Goal: Use online tool/utility: Use online tool/utility

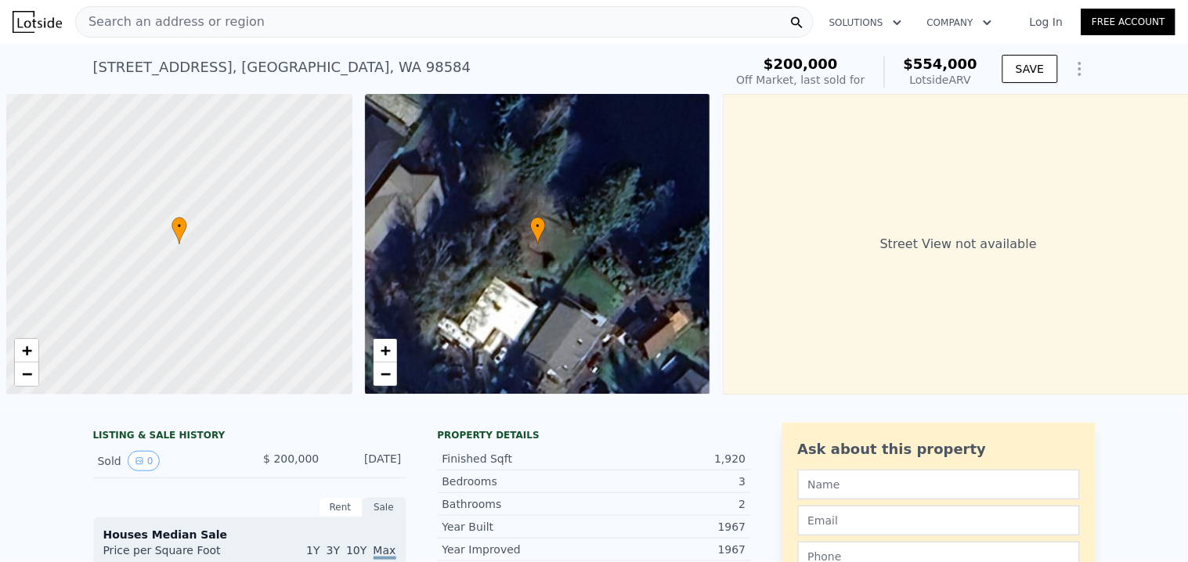
scroll to position [0, 5]
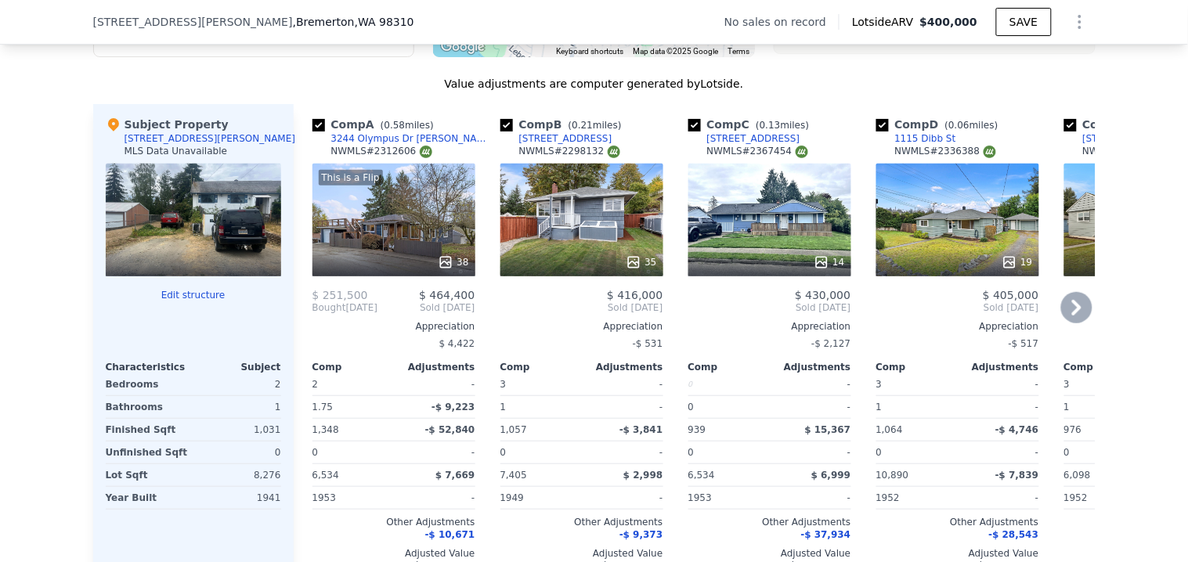
scroll to position [1561, 0]
click at [194, 277] on div at bounding box center [193, 263] width 175 height 28
click at [209, 258] on div at bounding box center [193, 220] width 175 height 113
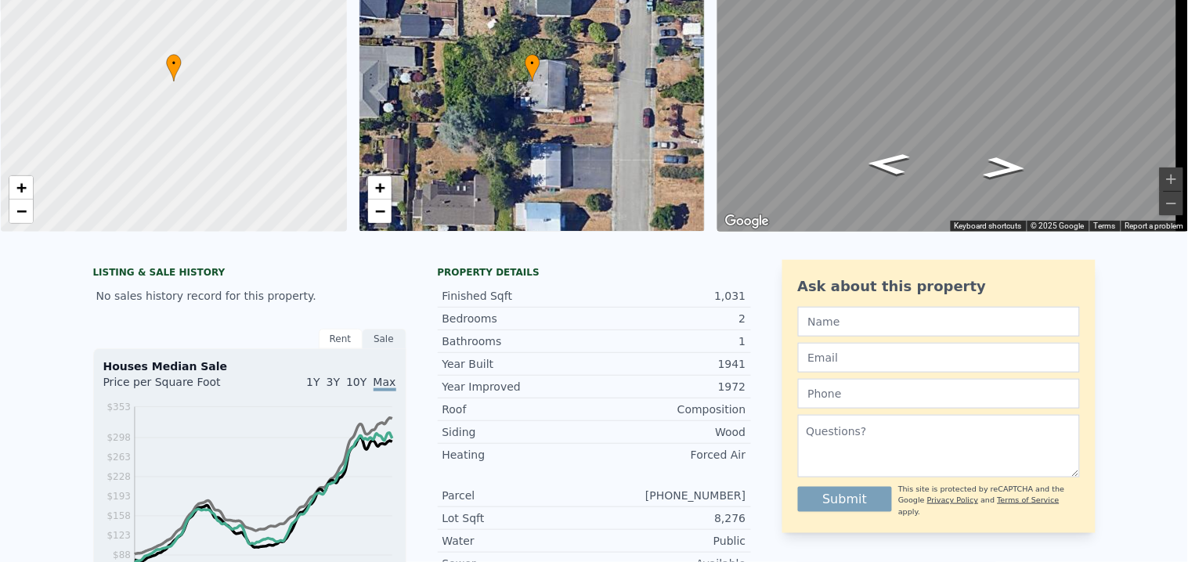
scroll to position [5, 0]
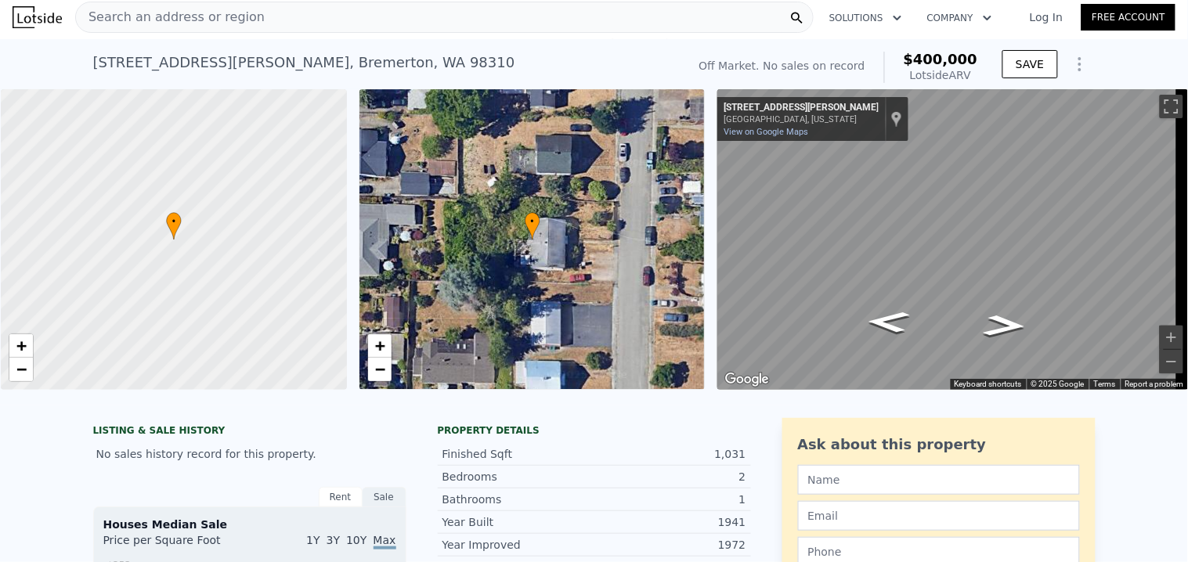
click at [189, 9] on span "Search an address or region" at bounding box center [170, 17] width 189 height 19
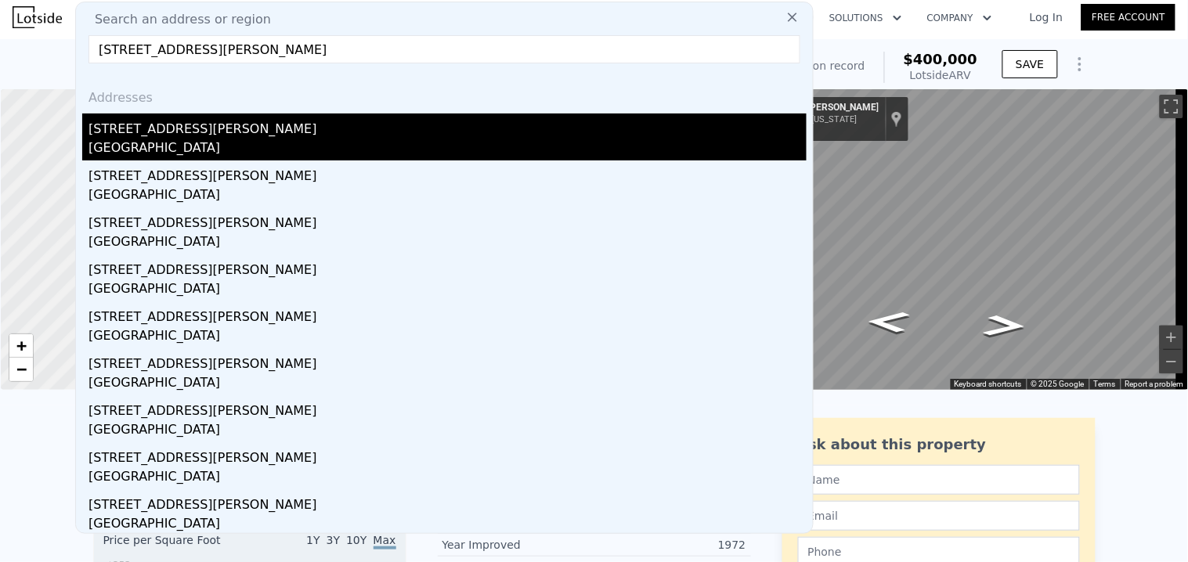
type input "3211 Herren Ave, Bremerton, WA 98310"
click at [175, 126] on div "3211 Herren Ave" at bounding box center [448, 126] width 718 height 25
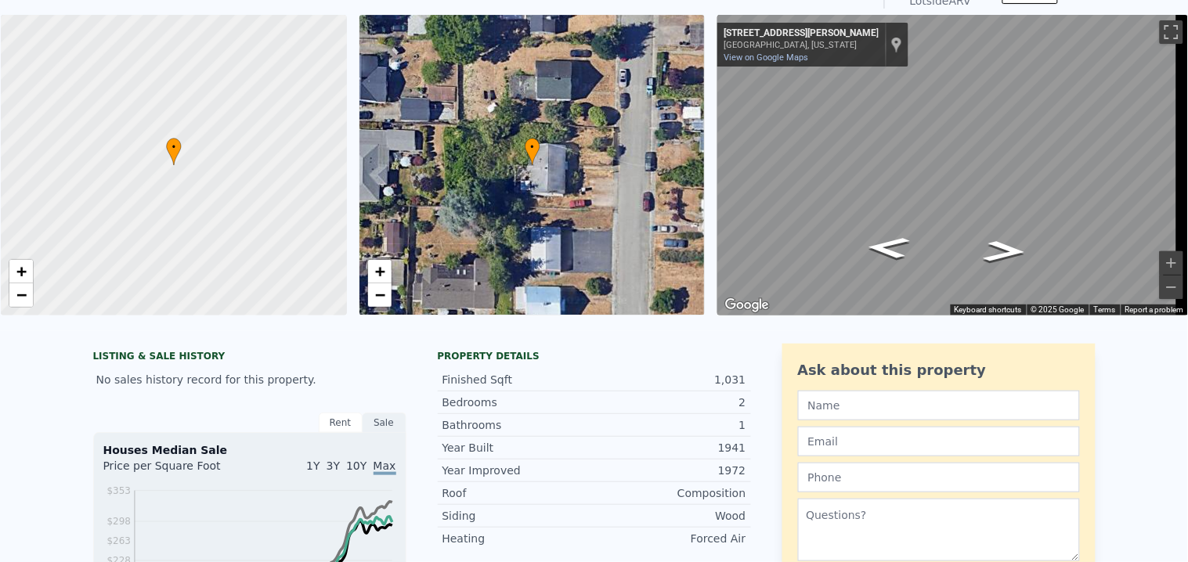
scroll to position [5, 0]
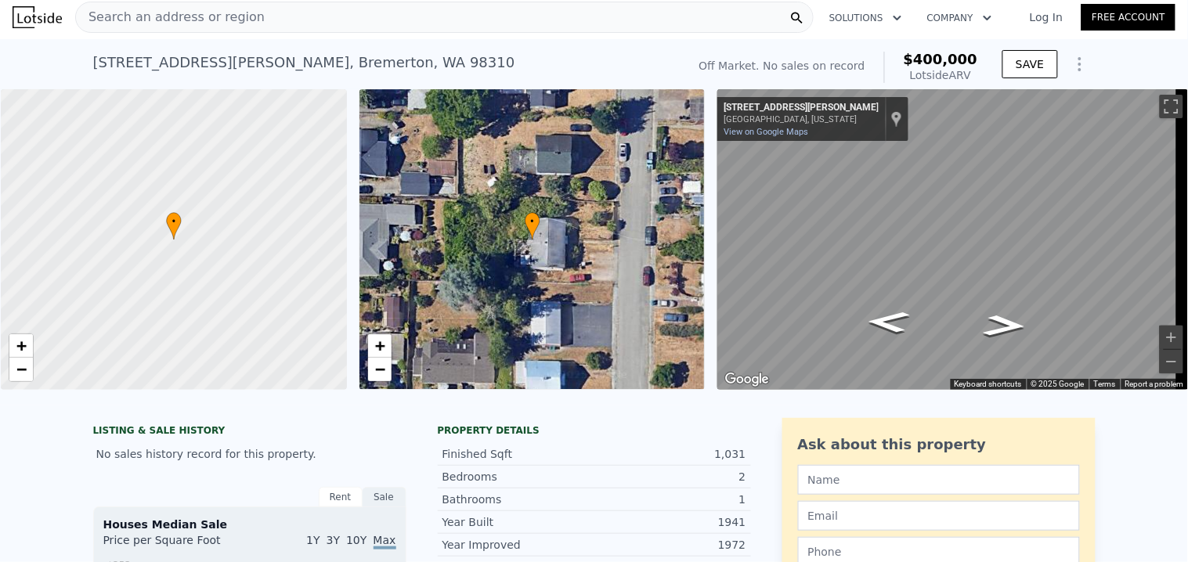
click at [334, 57] on div "3211 Herren Ave , Bremerton , WA 98310" at bounding box center [304, 63] width 422 height 22
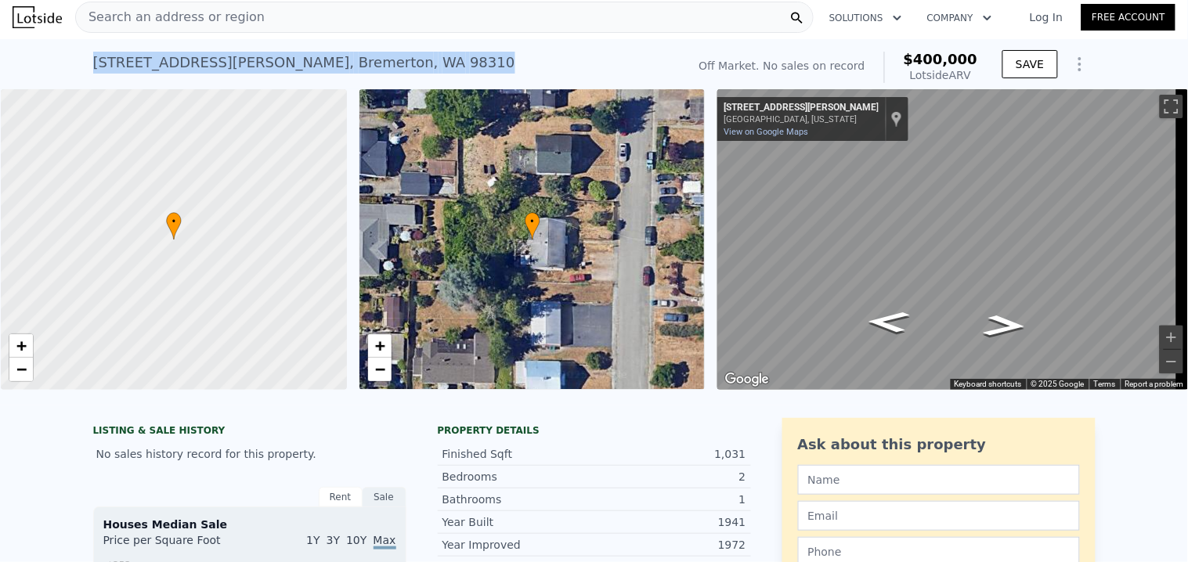
click at [334, 57] on div "3211 Herren Ave , Bremerton , WA 98310" at bounding box center [304, 63] width 422 height 22
copy div "3211 Herren Ave , Bremerton , WA 98310 No sales on record (~ARV $400k )"
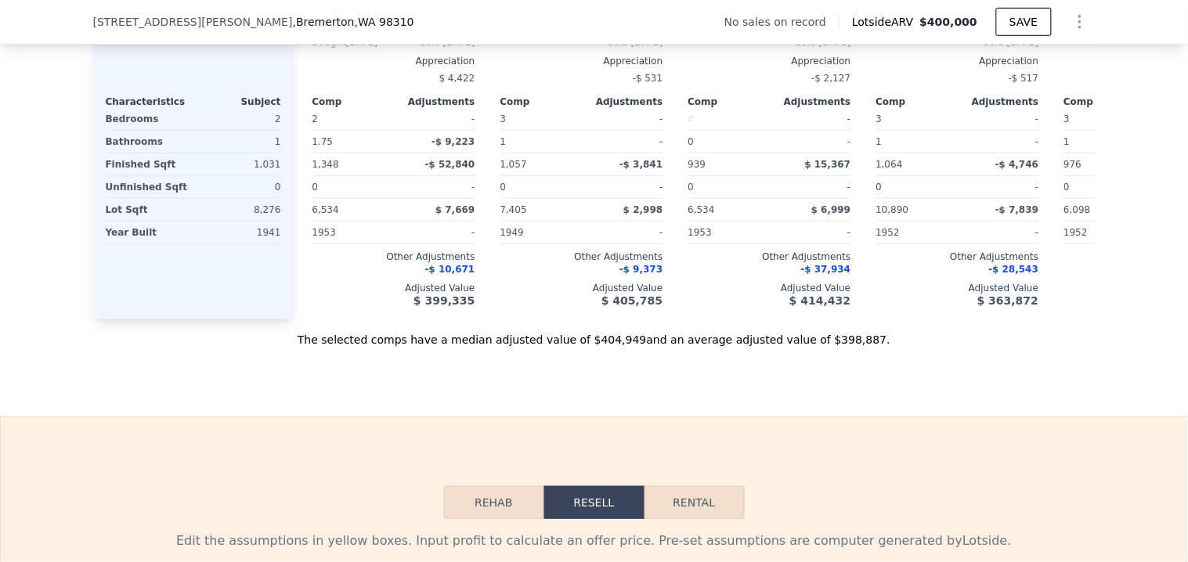
scroll to position [1654, 0]
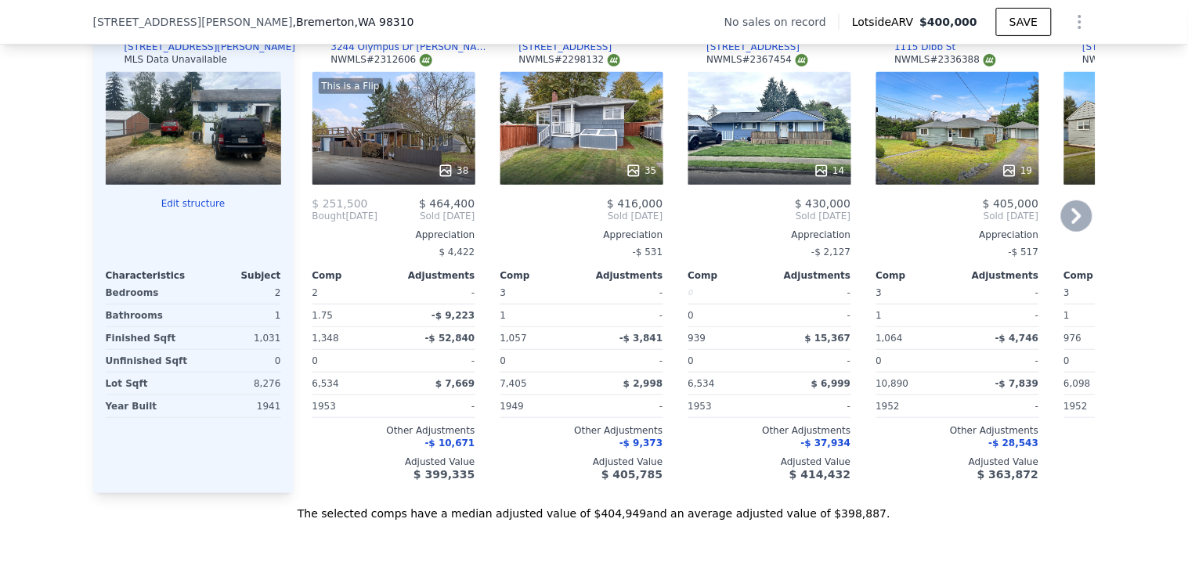
click at [585, 150] on div "35" at bounding box center [582, 128] width 163 height 113
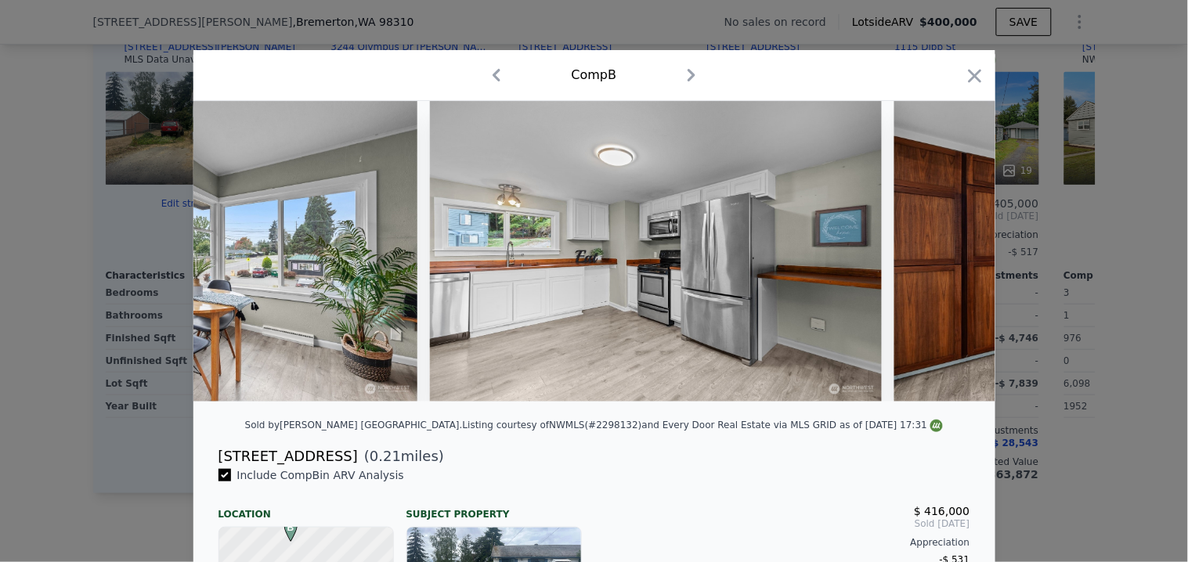
scroll to position [0, 2637]
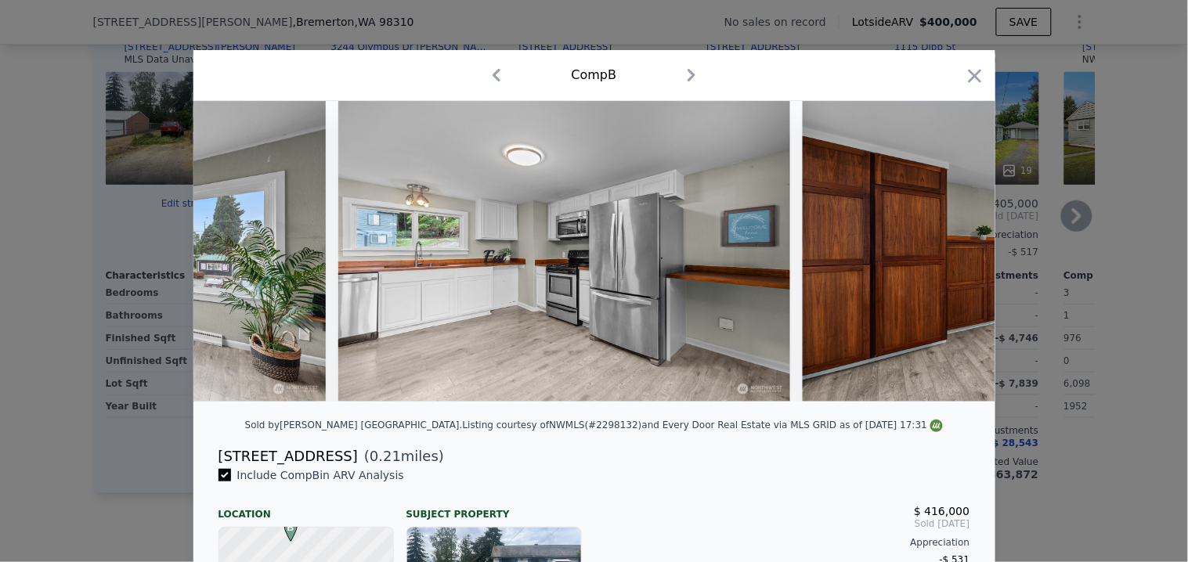
drag, startPoint x: 965, startPoint y: 78, endPoint x: 808, endPoint y: 68, distance: 157.0
click at [965, 77] on icon "button" at bounding box center [975, 76] width 22 height 22
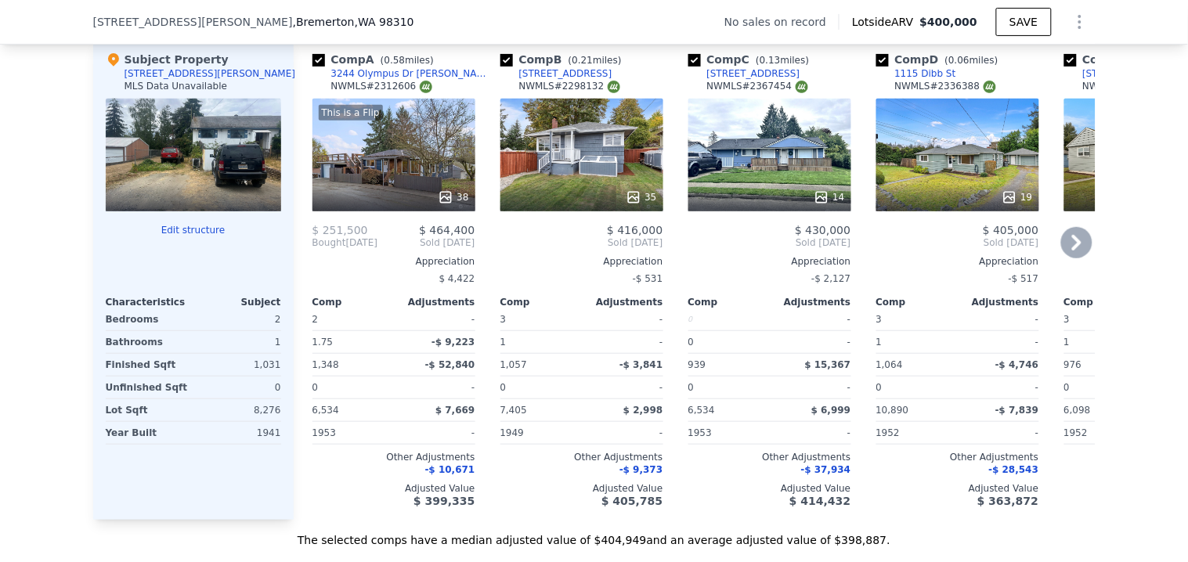
scroll to position [1654, 0]
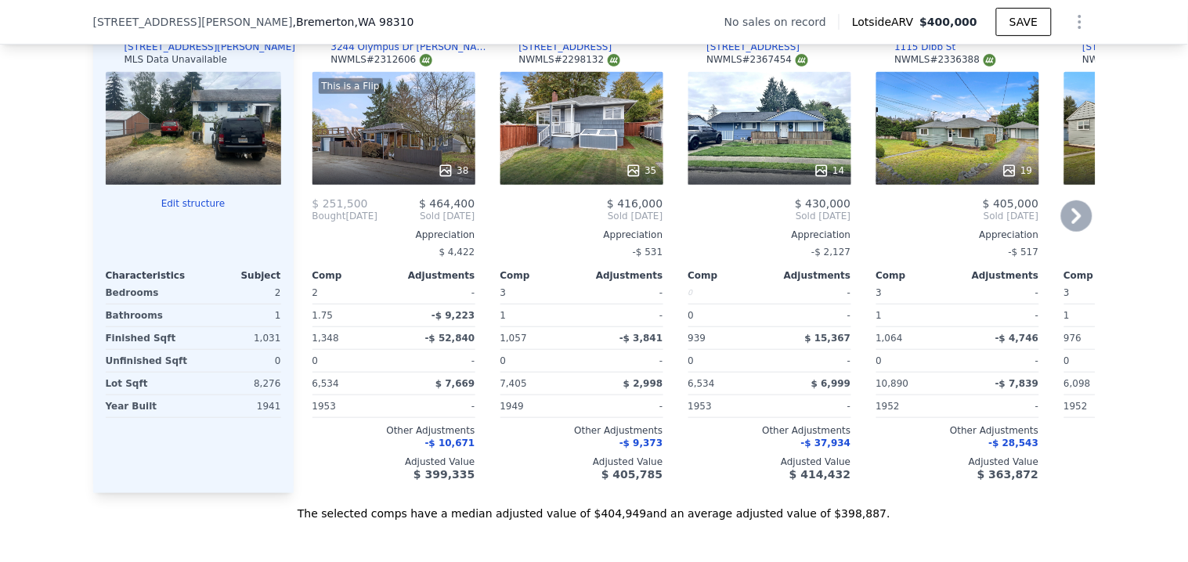
click at [569, 210] on div "$ 416,000" at bounding box center [582, 203] width 163 height 13
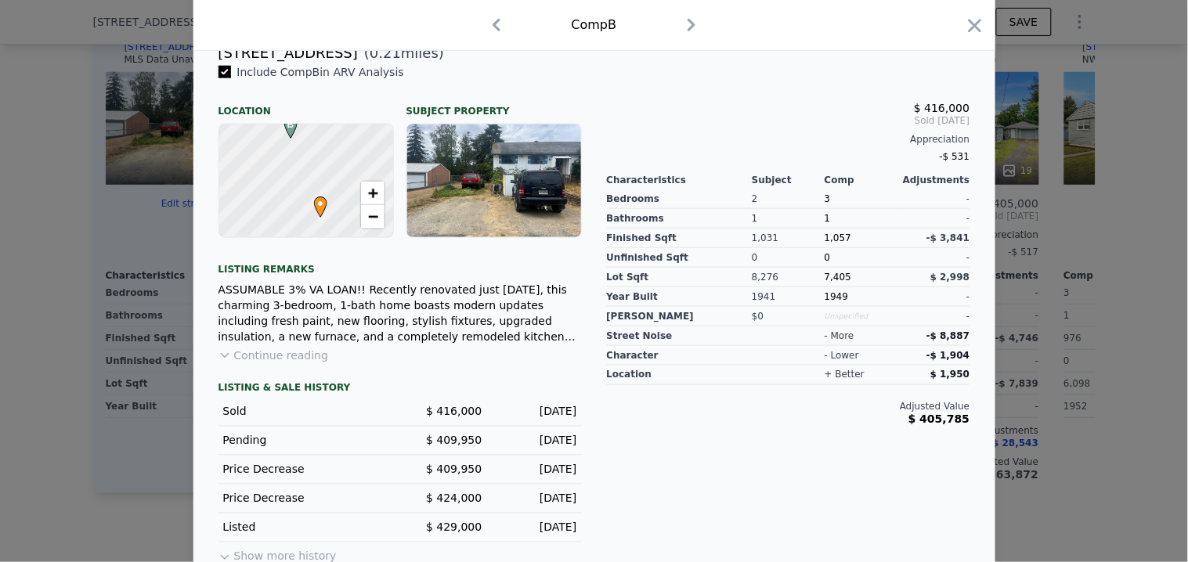
scroll to position [433, 0]
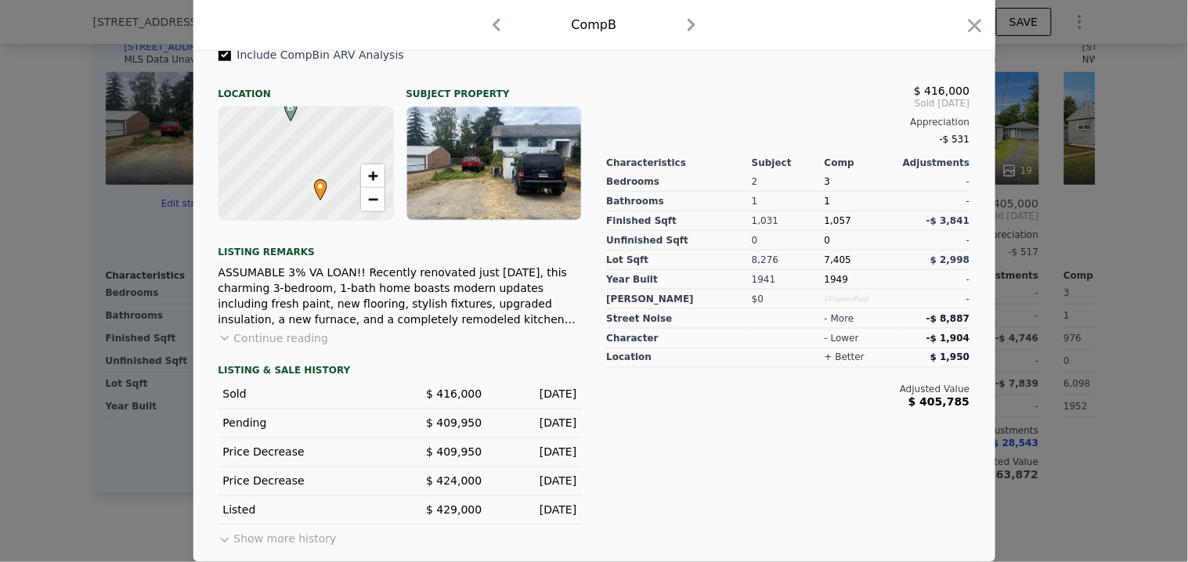
click at [288, 531] on button "Show more history" at bounding box center [278, 537] width 118 height 22
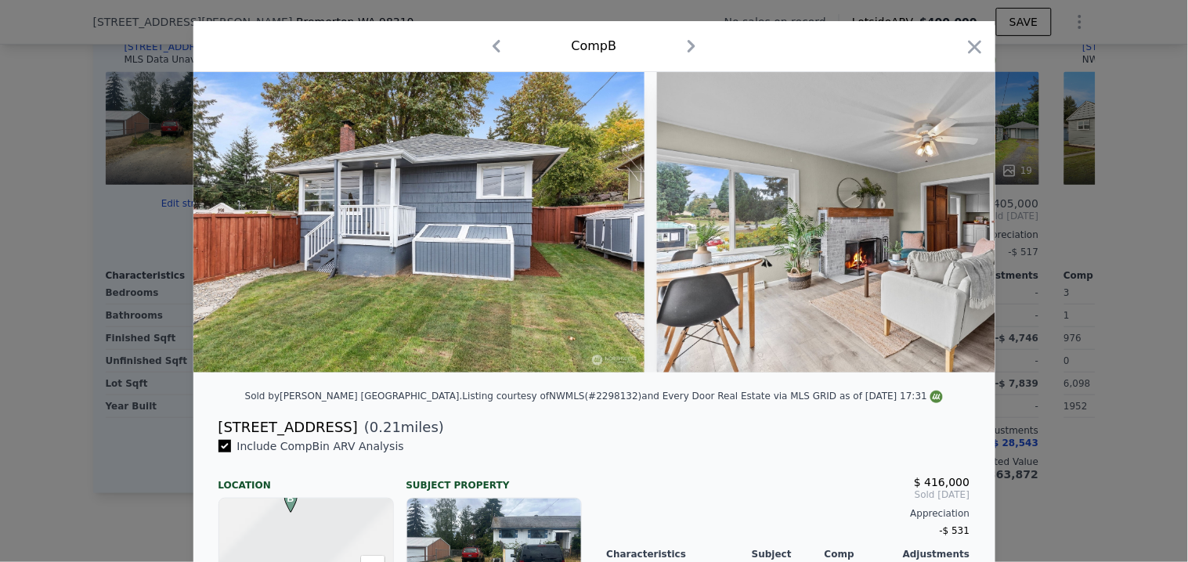
scroll to position [0, 0]
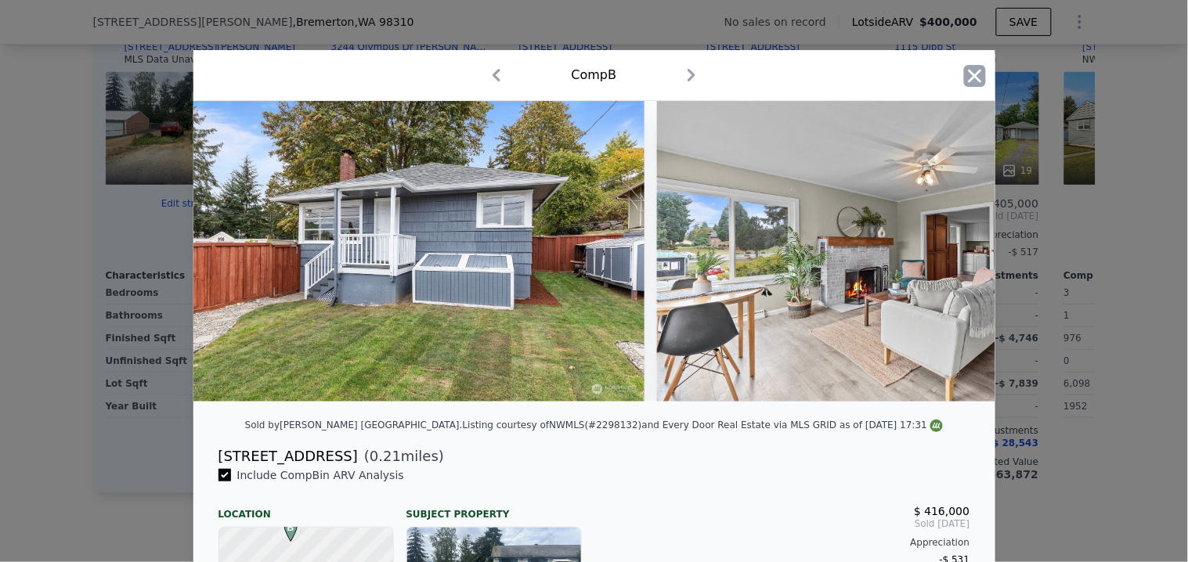
click at [965, 75] on icon "button" at bounding box center [975, 76] width 22 height 22
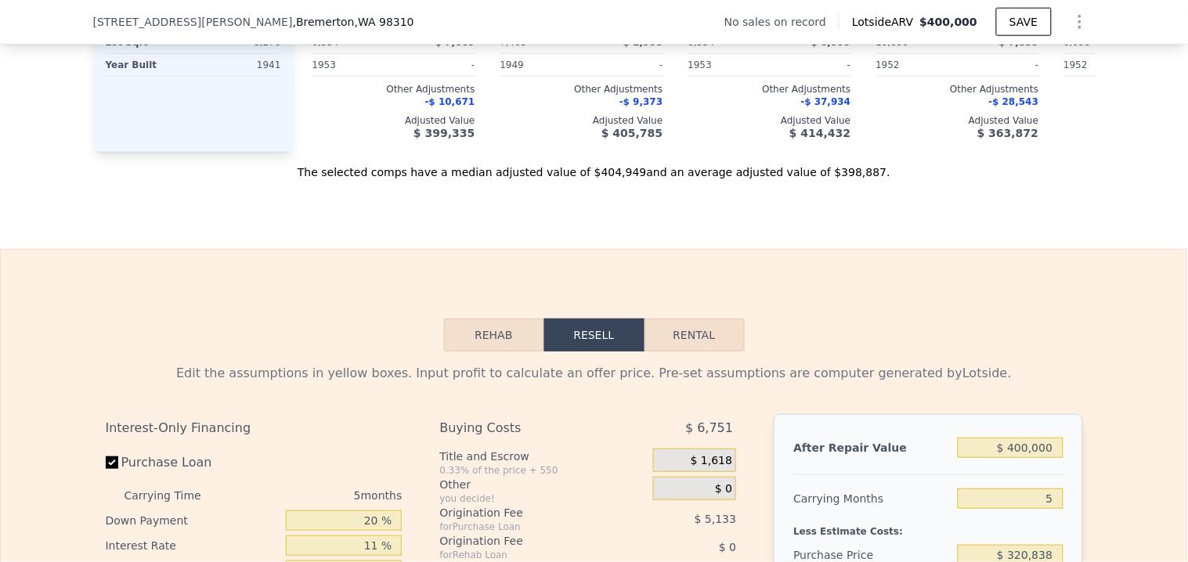
scroll to position [2170, 0]
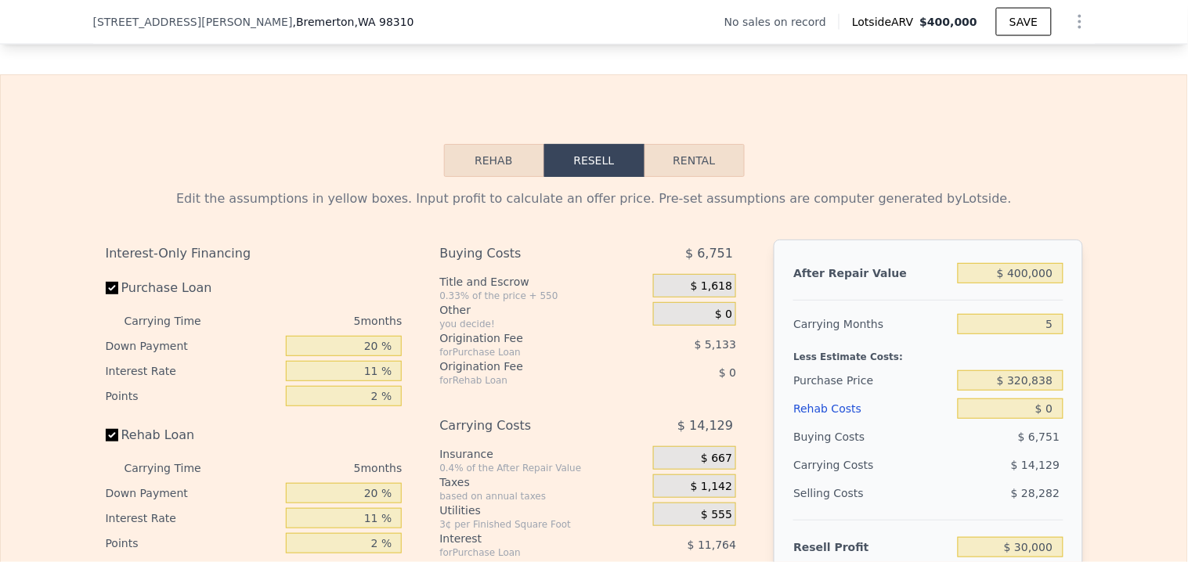
click at [498, 177] on button "Rehab" at bounding box center [494, 160] width 100 height 33
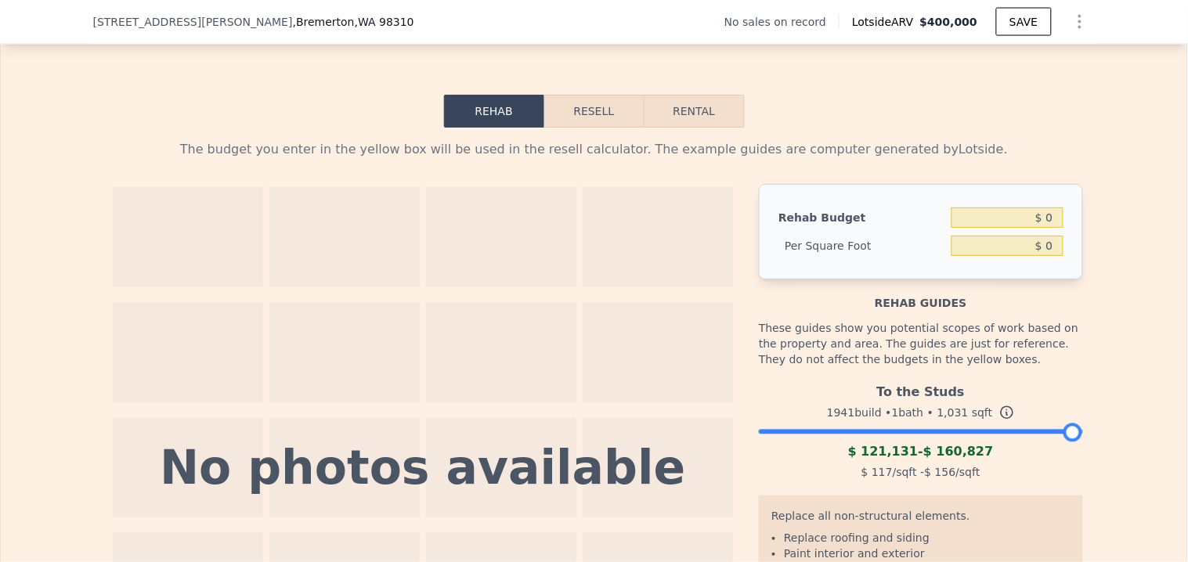
scroll to position [2344, 0]
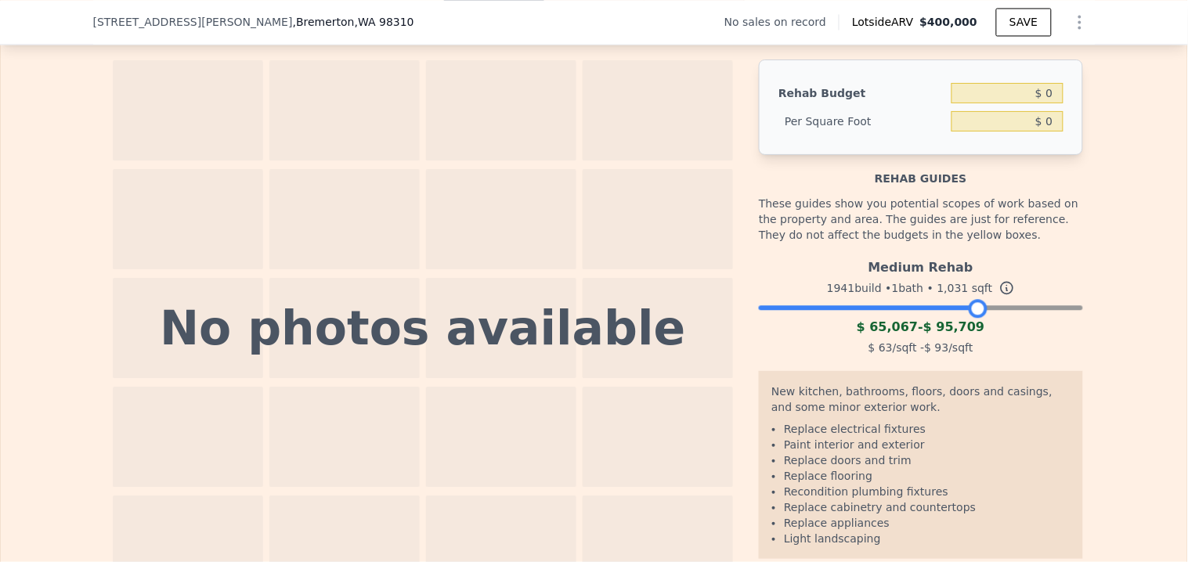
drag, startPoint x: 1062, startPoint y: 332, endPoint x: 967, endPoint y: 316, distance: 96.2
click at [967, 316] on div "Medium Rehab 1941 build • 1 bath • 1,031 sqft $ 65,067 - $ 95,709 $ 63 /sqft - …" at bounding box center [921, 305] width 324 height 107
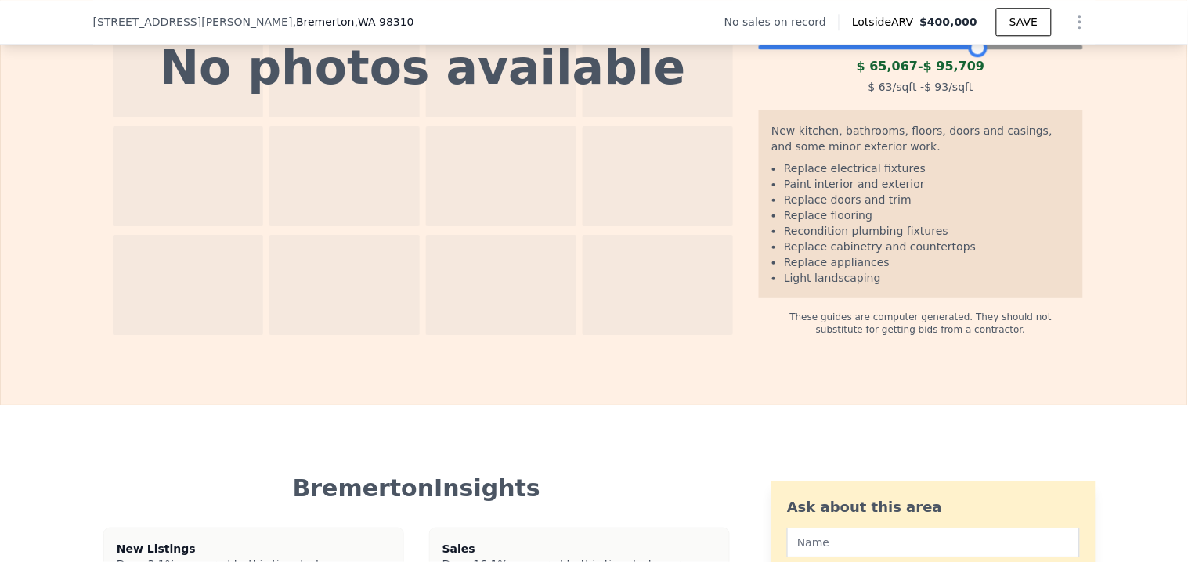
scroll to position [2170, 0]
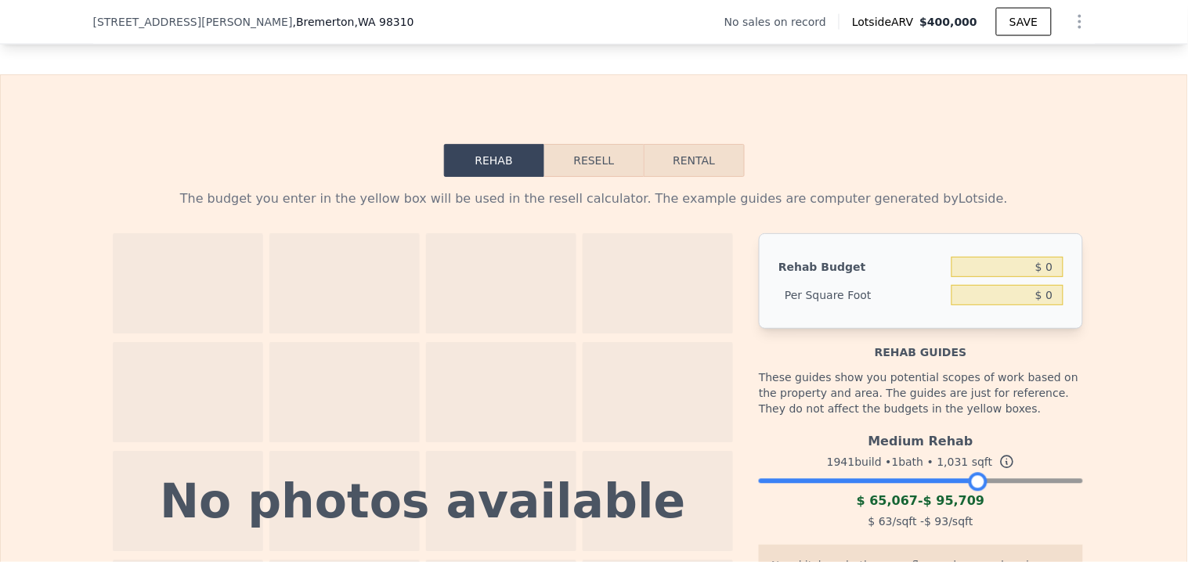
click at [677, 173] on button "Rental" at bounding box center [694, 160] width 100 height 33
select select "30"
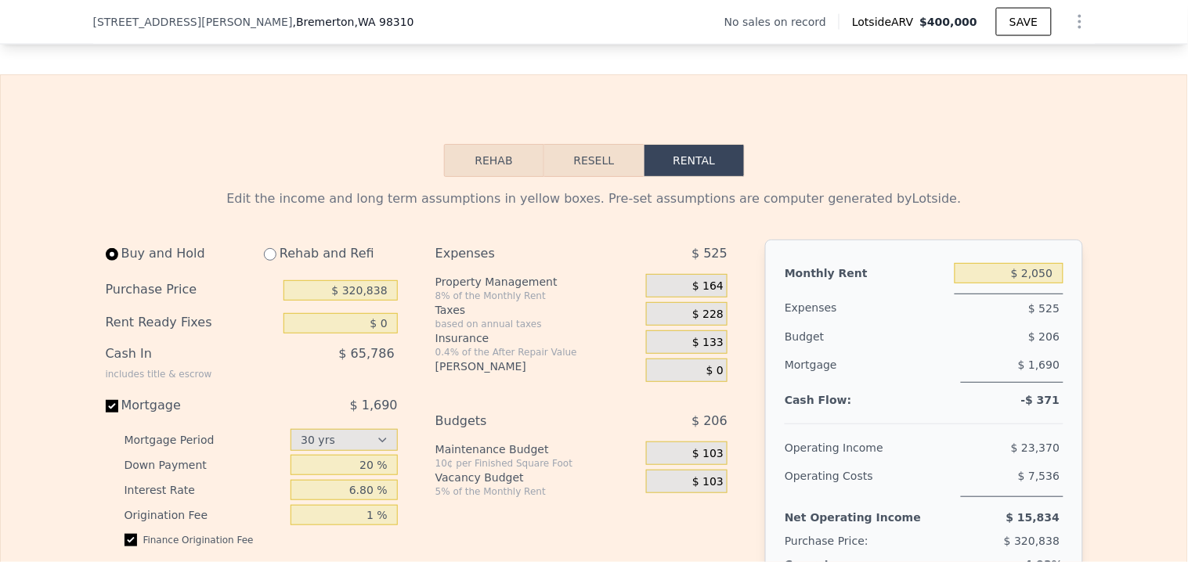
click at [572, 177] on button "Resell" at bounding box center [593, 160] width 99 height 33
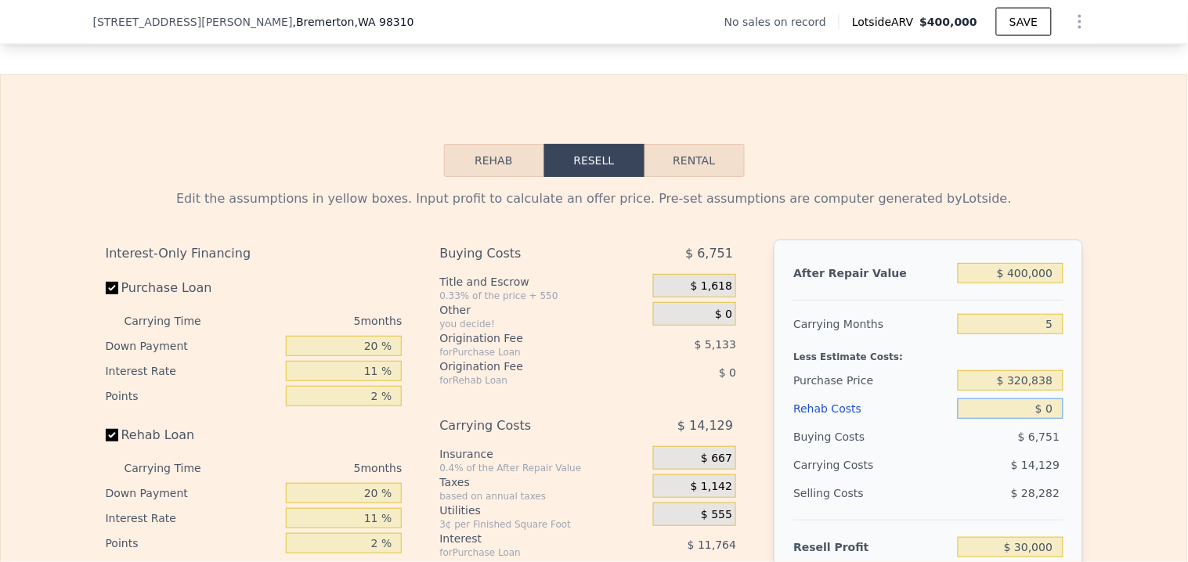
click at [1045, 419] on input "$ 0" at bounding box center [1010, 409] width 105 height 20
type input "$ 6"
type input "$ 29,994"
type input "$ 60"
type input "$ 29,939"
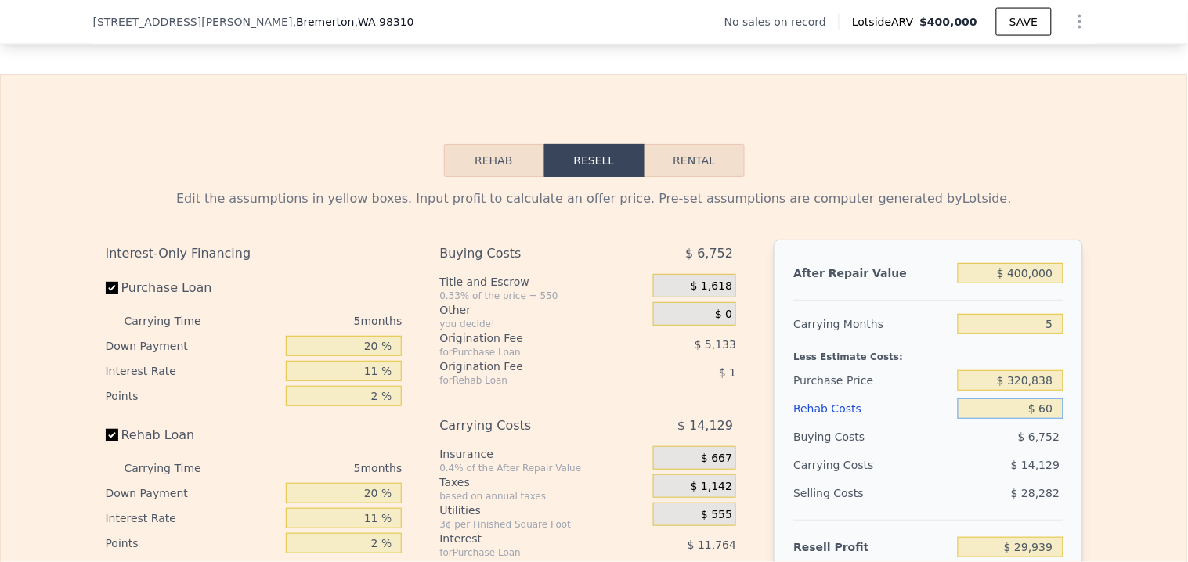
type input "$ 600"
type input "$ 29,370"
type input "$ 6,000"
type input "$ 23,684"
type input "$ 60,000"
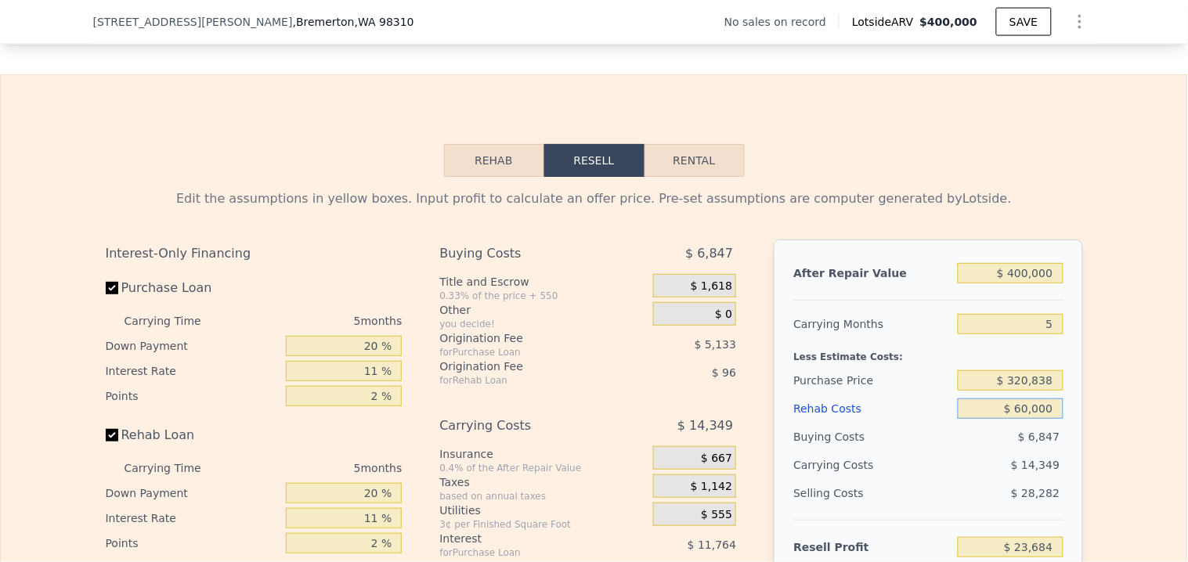
type input "-$ 33,160"
type input "$ 60,000"
click at [1046, 391] on input "$ 320,838" at bounding box center [1010, 381] width 105 height 20
drag, startPoint x: 1043, startPoint y: 308, endPoint x: 1010, endPoint y: 298, distance: 33.5
click at [1010, 284] on input "$ 400,000" at bounding box center [1010, 273] width 105 height 20
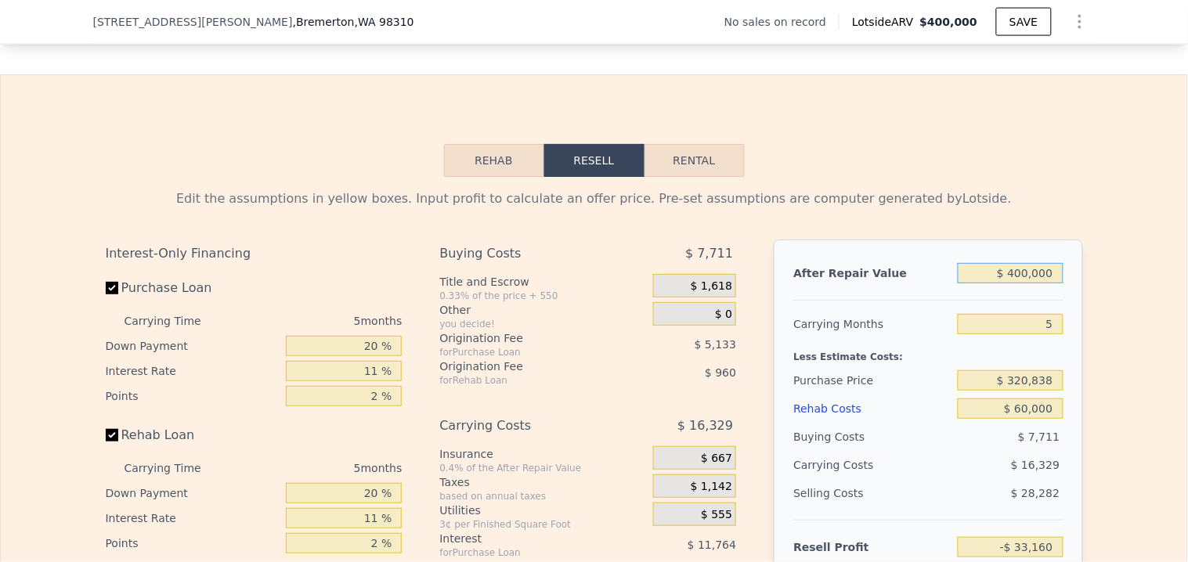
type input "$ 3"
type input "-$ 404,758"
type input "$ 39"
type input "-$ 404,725"
type input "$ 395"
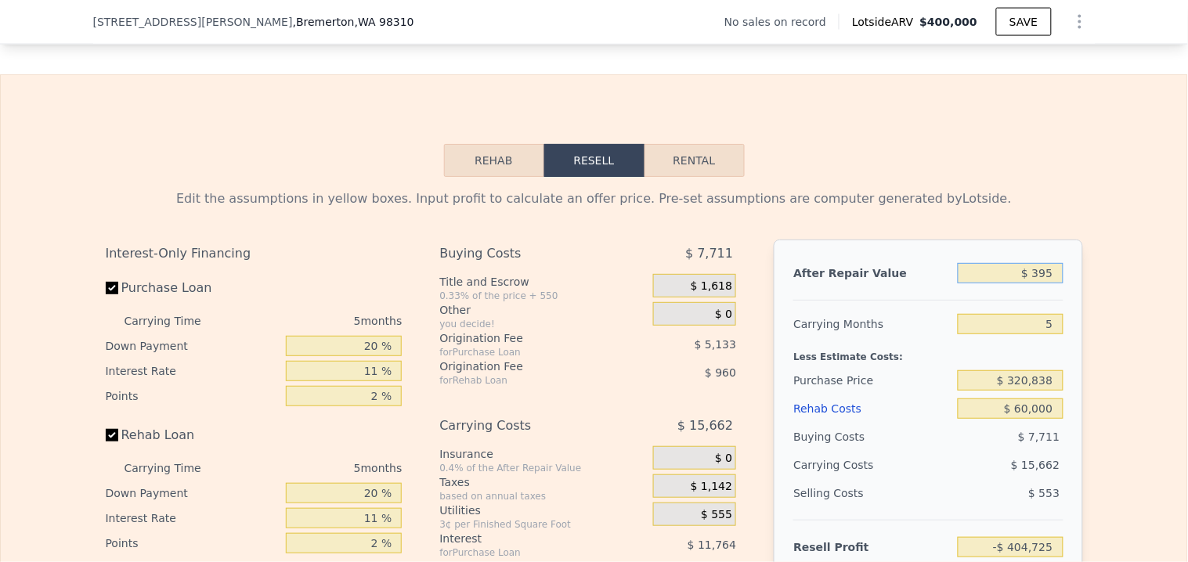
type input "-$ 404,394"
type input "$ 3,950"
type input "-$ 401,092"
type input "$ 39,500"
type input "-$ 368,067"
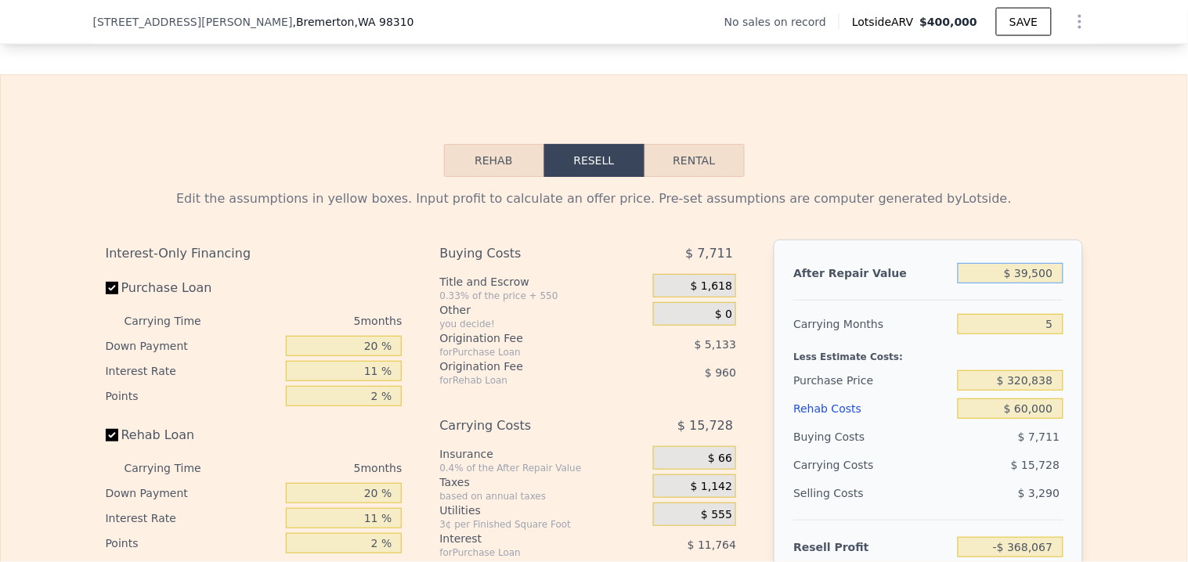
type input "$ 395,000"
type input "-$ 37,804"
type input "$ 395,000"
click at [1018, 334] on input "5" at bounding box center [1010, 324] width 105 height 20
click at [1009, 391] on input "$ 320,838" at bounding box center [1010, 381] width 105 height 20
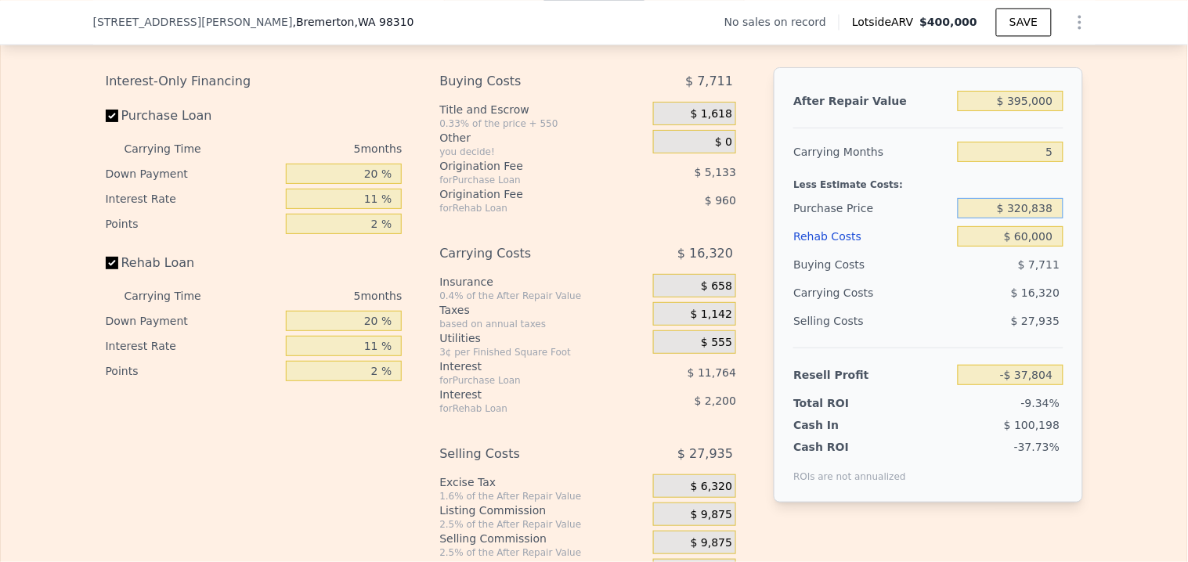
scroll to position [2344, 0]
click at [1022, 217] on input "$ 320,838" at bounding box center [1010, 207] width 105 height 20
drag, startPoint x: 1028, startPoint y: 235, endPoint x: 1009, endPoint y: 238, distance: 19.1
click at [1009, 217] on input "$ 320,838" at bounding box center [1010, 207] width 105 height 20
click at [1050, 217] on input "$ 275,838" at bounding box center [1010, 207] width 105 height 20
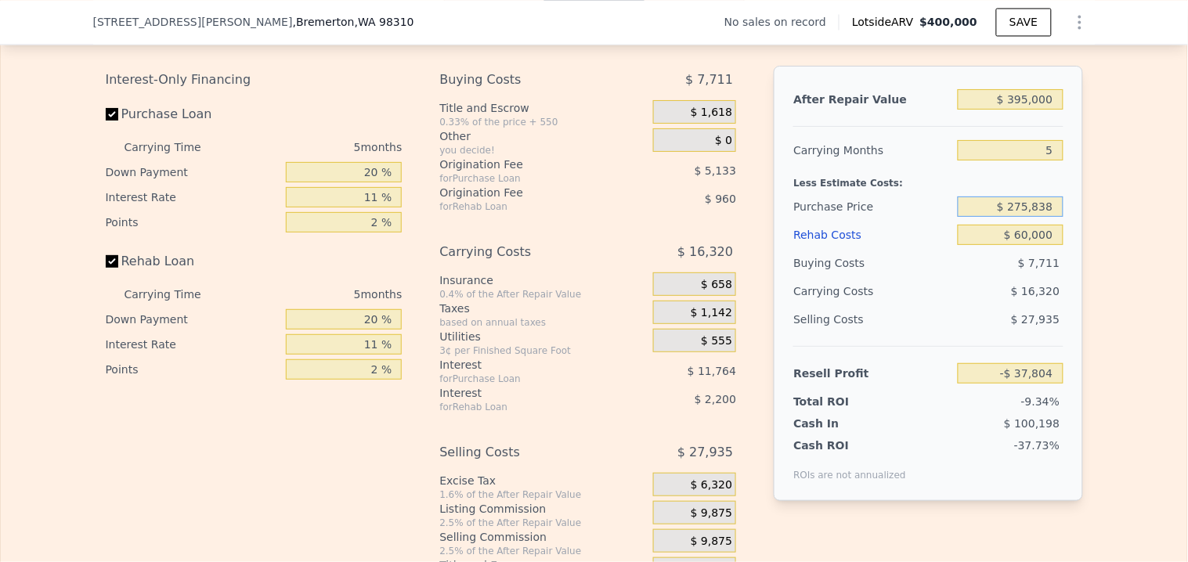
type input "$ 275,838"
click at [1044, 245] on input "$ 60,000" at bounding box center [1010, 235] width 105 height 20
type input "$ 9,715"
click at [110, 121] on input "Purchase Loan" at bounding box center [112, 114] width 13 height 13
checkbox input "false"
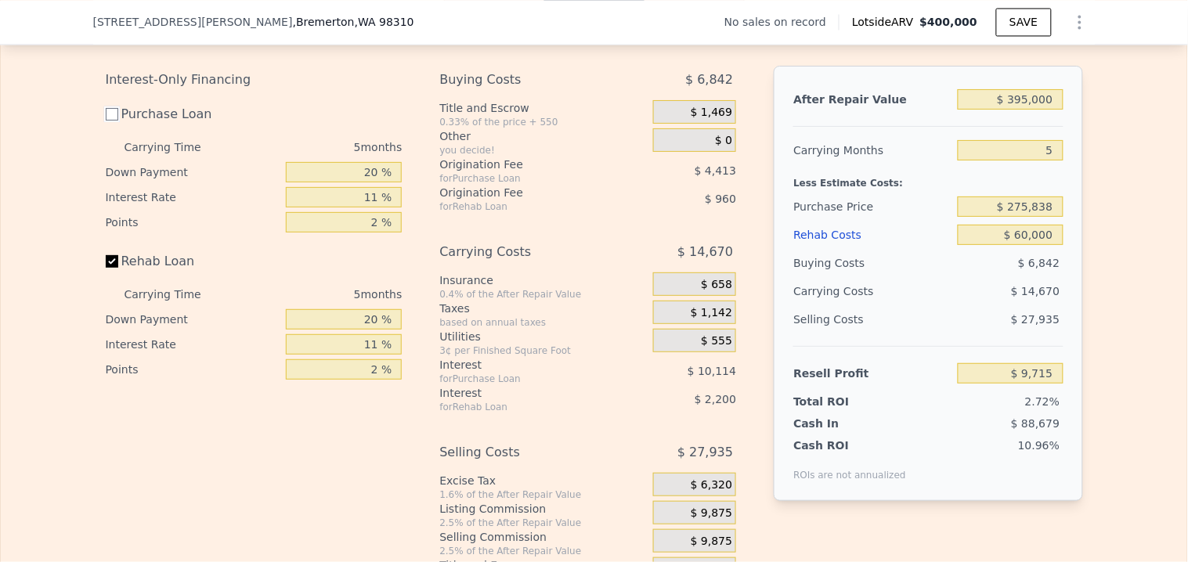
type input "$ 24,243"
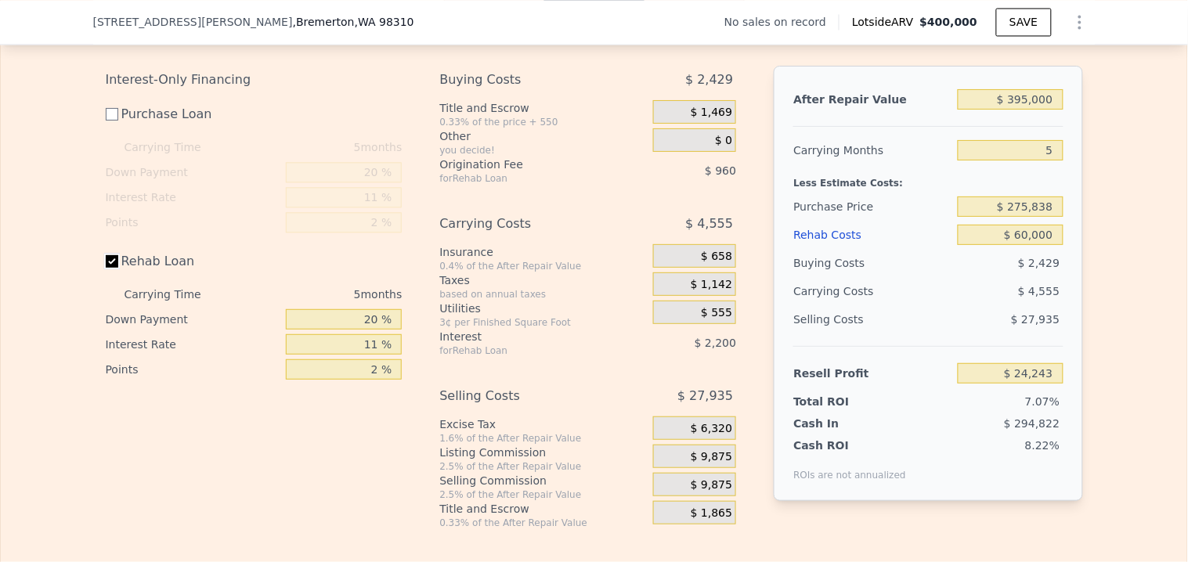
click at [106, 268] on input "Rehab Loan" at bounding box center [112, 261] width 13 height 13
checkbox input "false"
type input "$ 27,403"
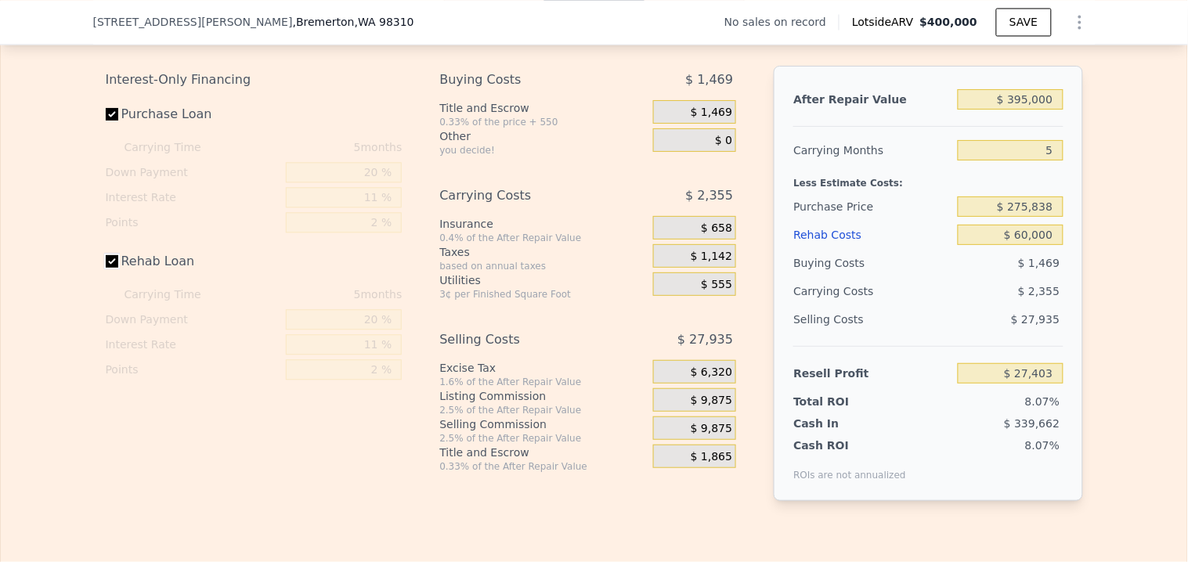
checkbox input "true"
type input "$ 400,000"
type input "$ 0"
type input "$ 30,000"
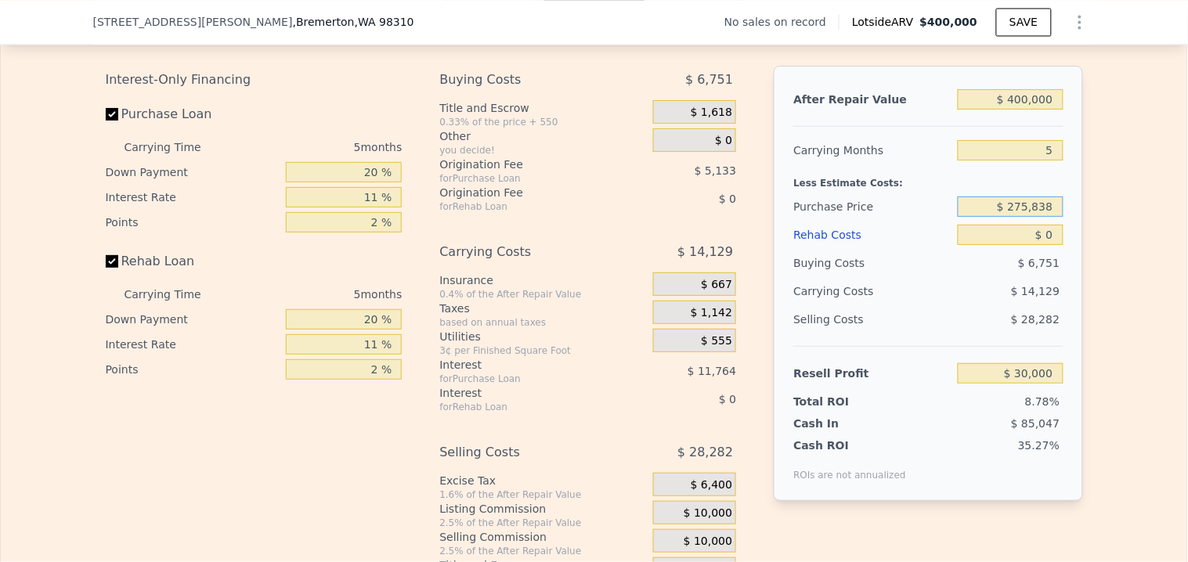
click at [1048, 217] on input "$ 275,838" at bounding box center [1010, 207] width 105 height 20
drag, startPoint x: 1048, startPoint y: 237, endPoint x: 1010, endPoint y: 233, distance: 37.8
click at [1010, 217] on input "$ 275,838" at bounding box center [1010, 207] width 105 height 20
type input "$ 255,000"
click at [1005, 245] on input "$ 0" at bounding box center [1010, 235] width 105 height 20
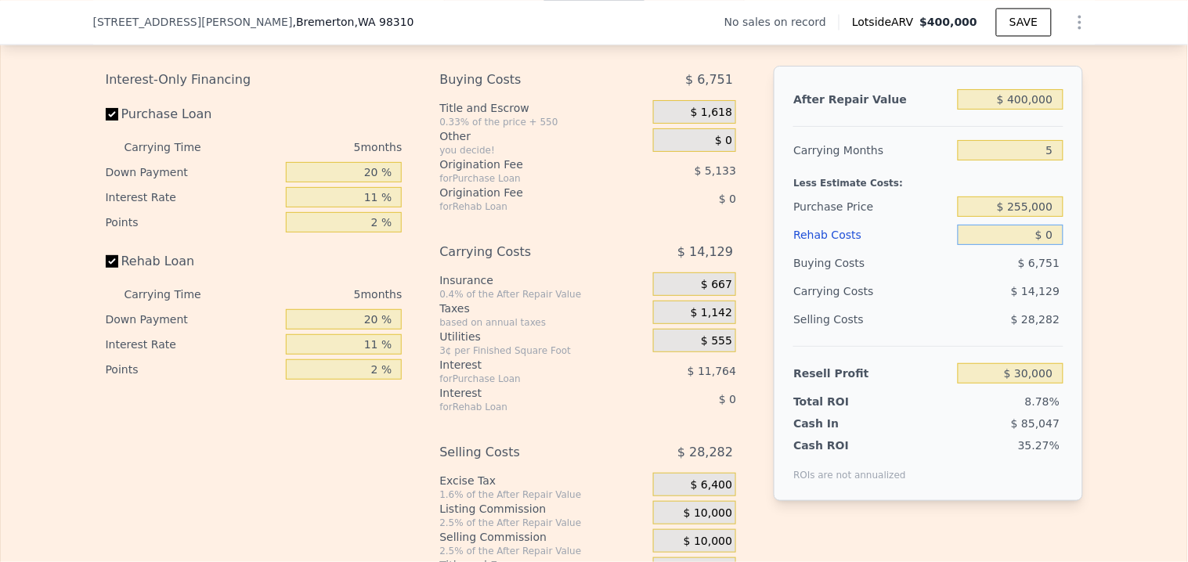
type input "$ 99,525"
click at [1039, 217] on input "$ 255,000" at bounding box center [1010, 207] width 105 height 20
drag, startPoint x: 1047, startPoint y: 237, endPoint x: 1007, endPoint y: 240, distance: 39.3
click at [1007, 217] on input "$ 025,500" at bounding box center [1010, 207] width 105 height 20
type input "$ 265,000"
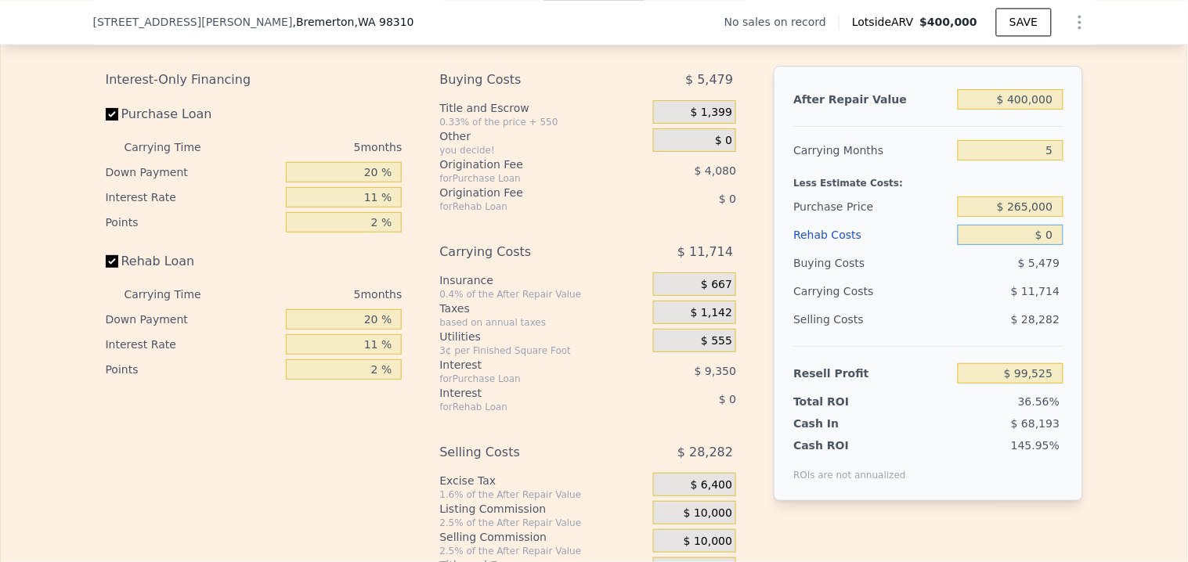
click at [1034, 245] on input "$ 0" at bounding box center [1010, 235] width 105 height 20
type input "$ 88,967"
click at [1043, 245] on input "$ 0" at bounding box center [1010, 235] width 105 height 20
type input "$ 6"
type input "$ 88,961"
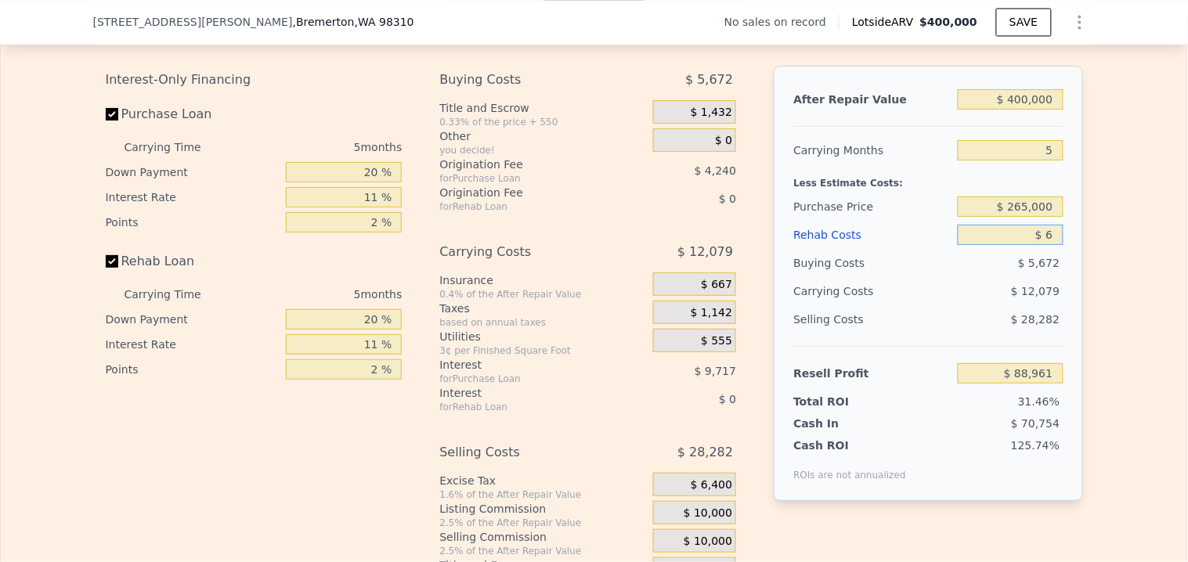
type input "$ 60"
type input "$ 88,906"
type input "$ 600"
type input "$ 88,337"
type input "$ 6,000"
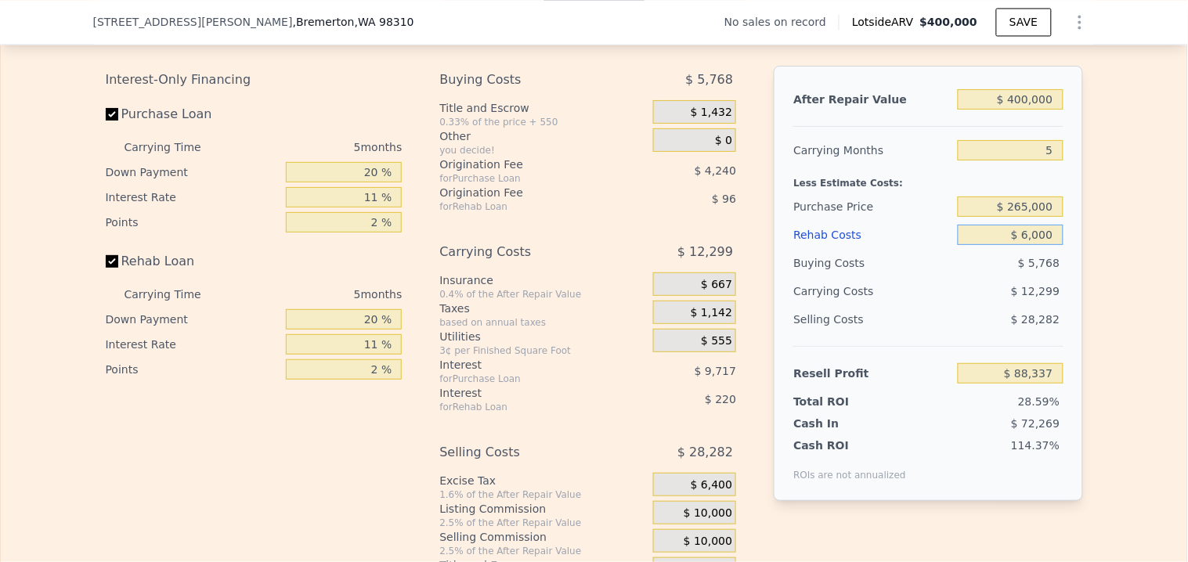
type input "$ 82,651"
type input "$ 60,000"
type input "$ 25,807"
type input "$ 60,000"
click at [1055, 217] on input "$ 265,000" at bounding box center [1010, 207] width 105 height 20
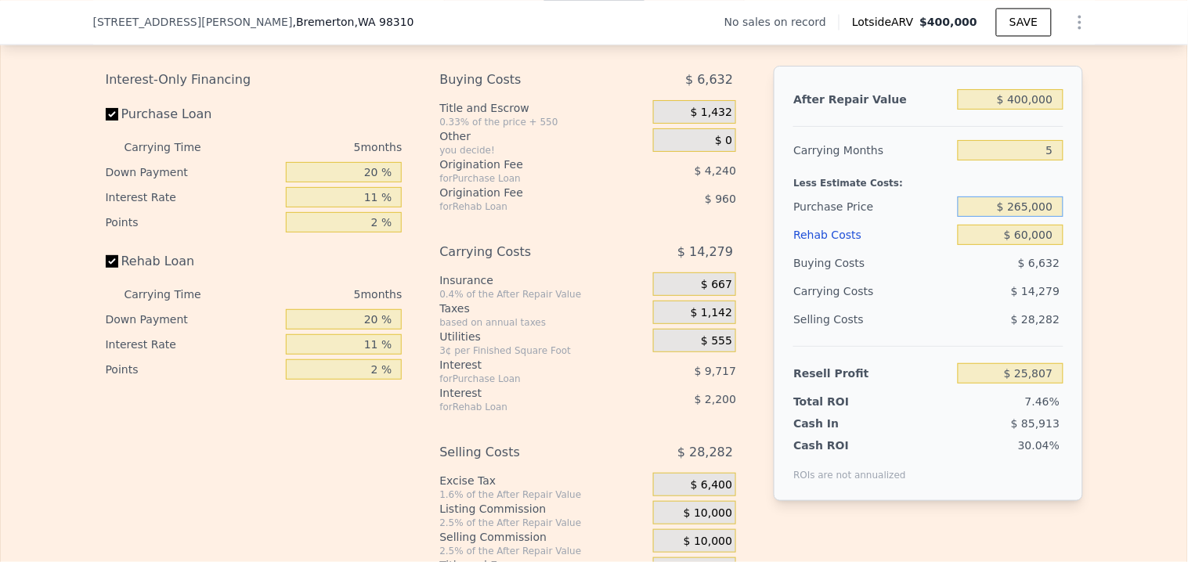
click at [1048, 217] on input "$ 265,000" at bounding box center [1010, 207] width 105 height 20
click at [1021, 217] on input "$ 265,000" at bounding box center [1010, 207] width 105 height 20
type input "$ 255,000"
click at [1045, 245] on input "$ 60,000" at bounding box center [1010, 235] width 105 height 20
type input "$ 36,365"
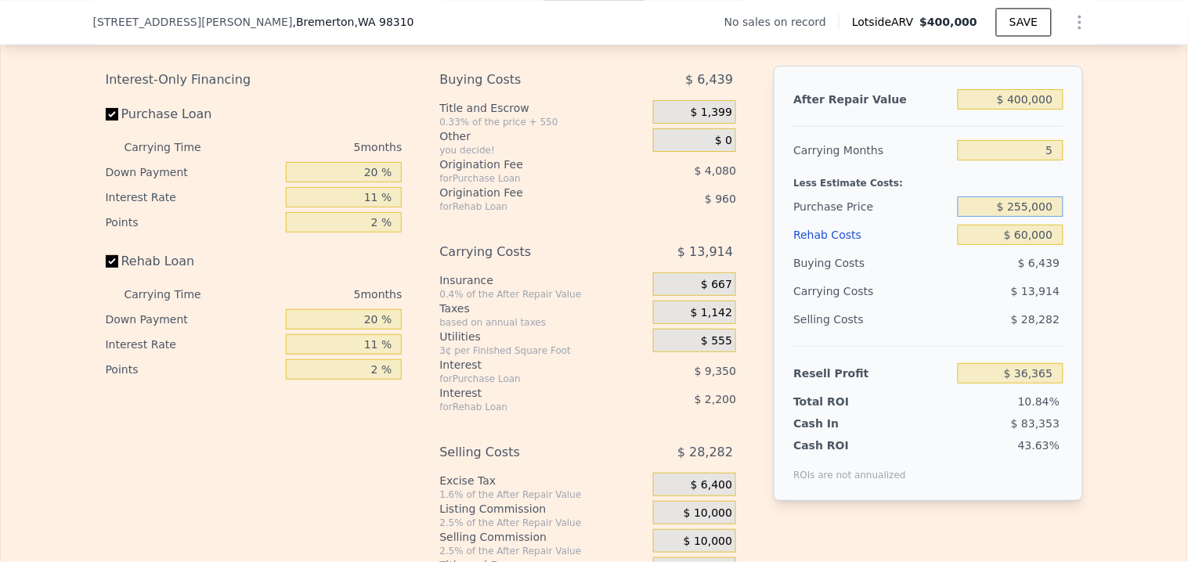
click at [1021, 217] on input "$ 255,000" at bounding box center [1010, 207] width 105 height 20
click at [1017, 217] on input "$ 255,000" at bounding box center [1010, 207] width 105 height 20
drag, startPoint x: 1029, startPoint y: 233, endPoint x: 1015, endPoint y: 237, distance: 13.7
click at [1015, 217] on input "$ 255,000" at bounding box center [1010, 207] width 105 height 20
click at [1043, 217] on input "$ 245,000" at bounding box center [1010, 207] width 105 height 20
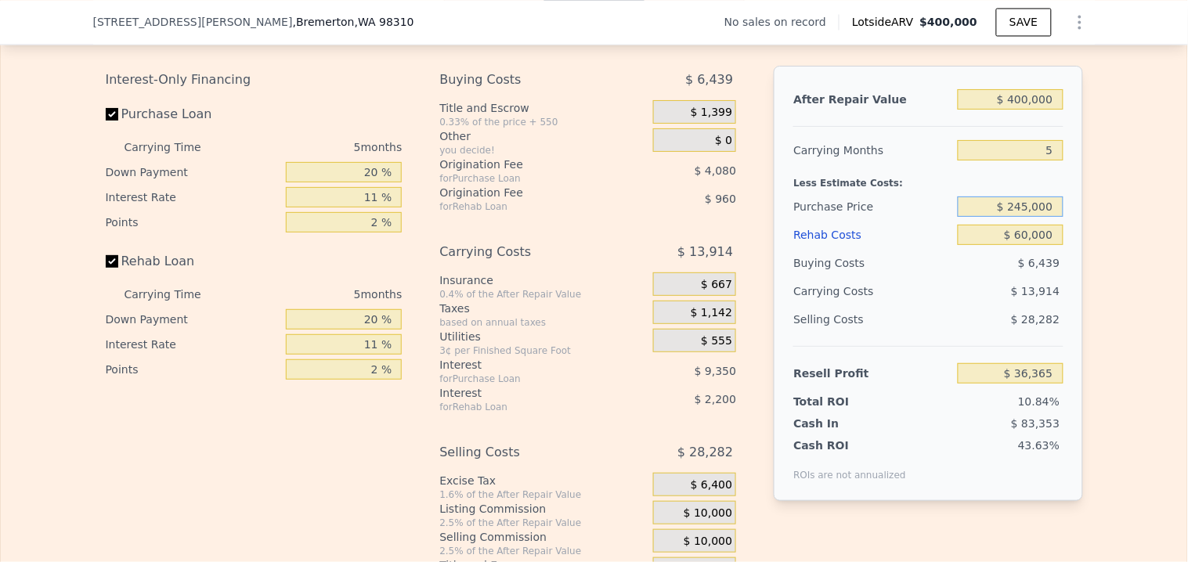
click at [1050, 217] on input "$ 245,000" at bounding box center [1010, 207] width 105 height 20
type input "$ 245,000"
click at [1050, 245] on input "$ 60,000" at bounding box center [1010, 235] width 105 height 20
type input "$ 46,923"
type input "$ 0"
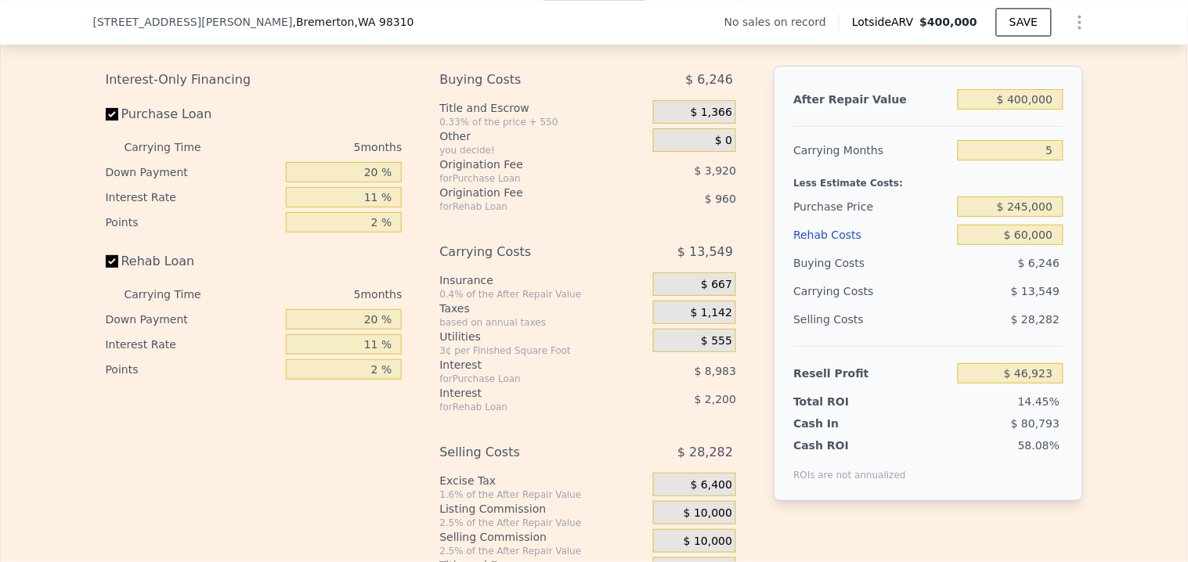
type input "$ 30,000"
